Goal: Communication & Community: Ask a question

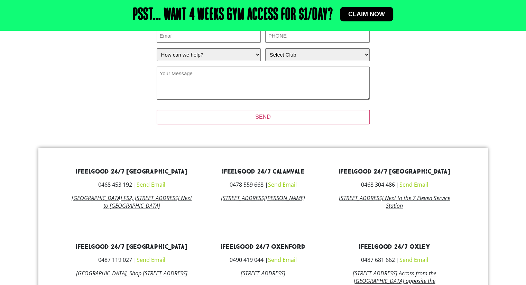
scroll to position [242, 0]
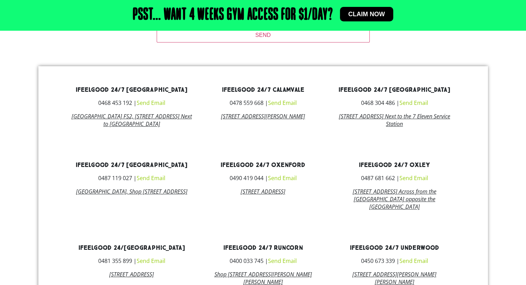
scroll to position [311, 0]
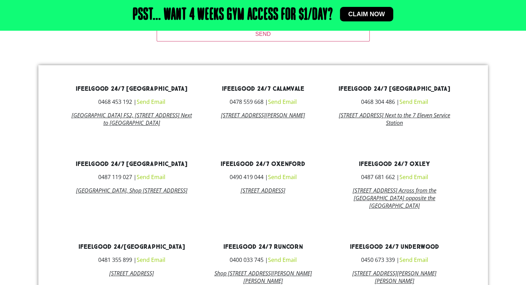
click at [152, 181] on link "Send Email" at bounding box center [150, 177] width 29 height 8
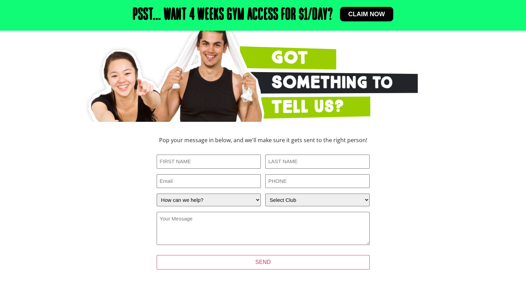
scroll to position [104, 0]
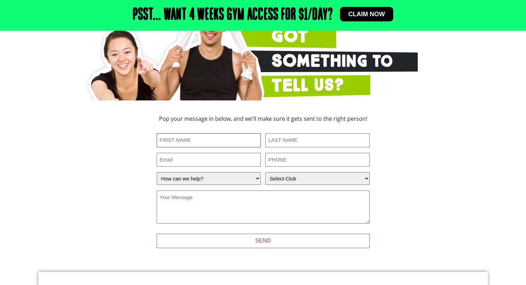
click at [176, 141] on input "First Name (Required)" at bounding box center [209, 140] width 104 height 14
type input "Georgia"
type input "Hughes"
